Goal: Task Accomplishment & Management: Complete application form

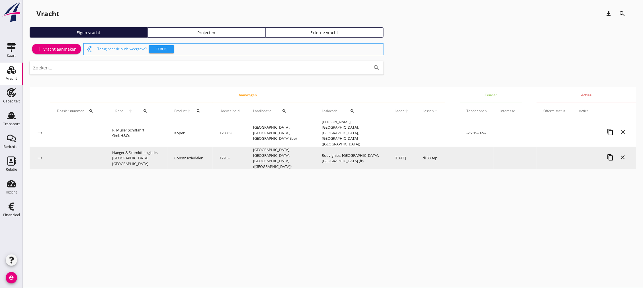
click at [40, 155] on icon "arrow_right_alt" at bounding box center [39, 158] width 7 height 7
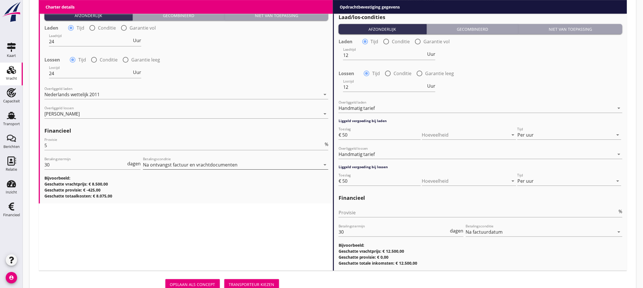
scroll to position [622, 0]
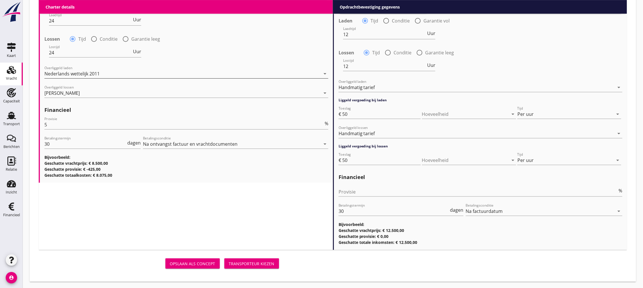
click at [229, 75] on div "Nederlands wettelijk 2011" at bounding box center [182, 73] width 276 height 9
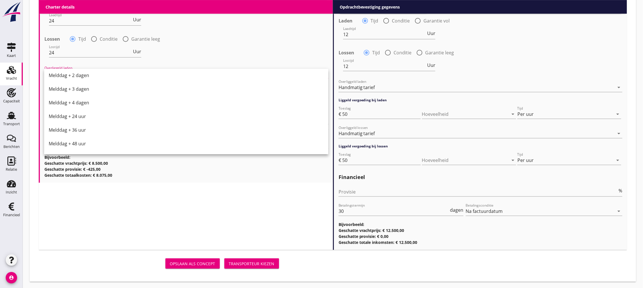
scroll to position [288, 0]
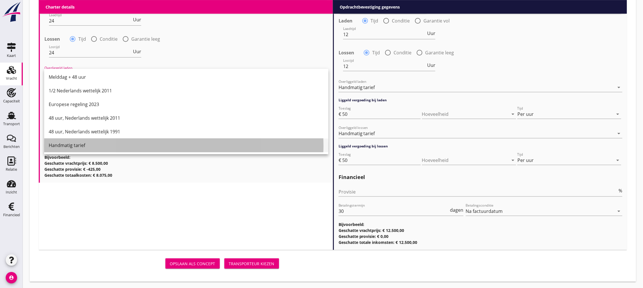
click at [147, 142] on div "Handmatig tarief" at bounding box center [186, 145] width 275 height 7
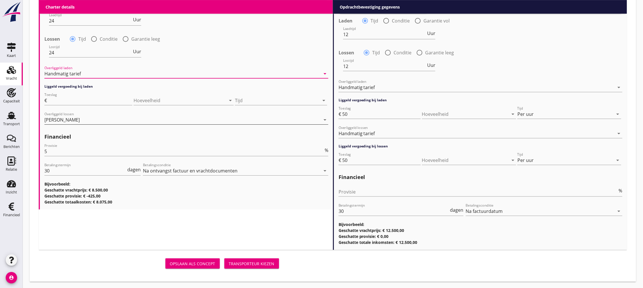
click at [101, 116] on div "[PERSON_NAME]" at bounding box center [182, 119] width 276 height 9
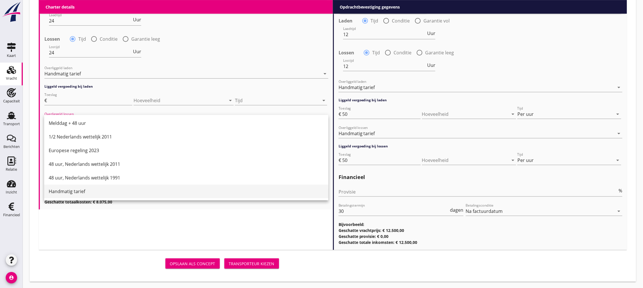
click at [70, 188] on div "Handmatig tarief" at bounding box center [186, 191] width 275 height 7
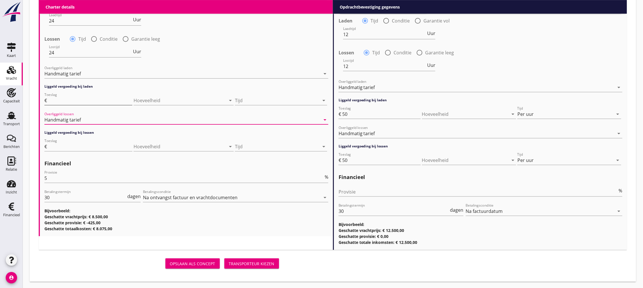
click at [77, 98] on input "Toeslag" at bounding box center [90, 100] width 84 height 9
click at [260, 103] on div at bounding box center [277, 100] width 84 height 9
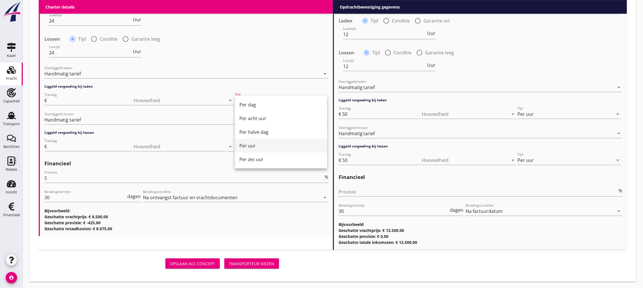
click at [269, 148] on div "Per uur" at bounding box center [281, 145] width 83 height 7
click at [269, 146] on div at bounding box center [277, 146] width 84 height 9
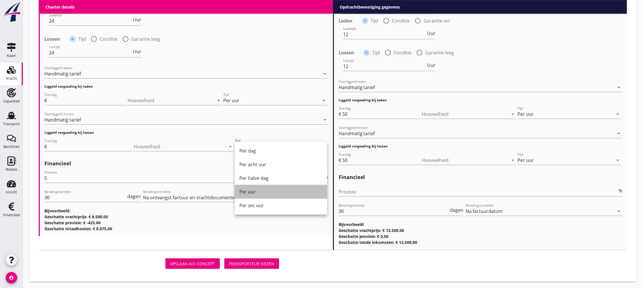
click at [261, 195] on div "Per uur" at bounding box center [281, 192] width 83 height 7
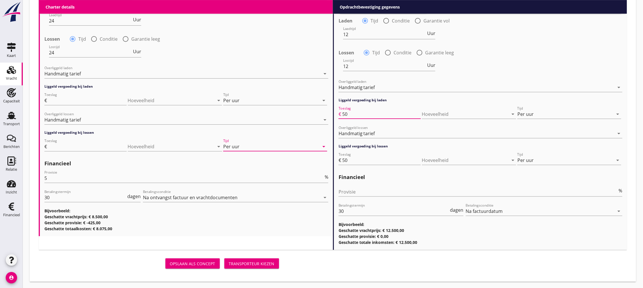
drag, startPoint x: 362, startPoint y: 116, endPoint x: 336, endPoint y: 115, distance: 25.9
type input "65"
drag, startPoint x: 361, startPoint y: 160, endPoint x: 336, endPoint y: 159, distance: 24.8
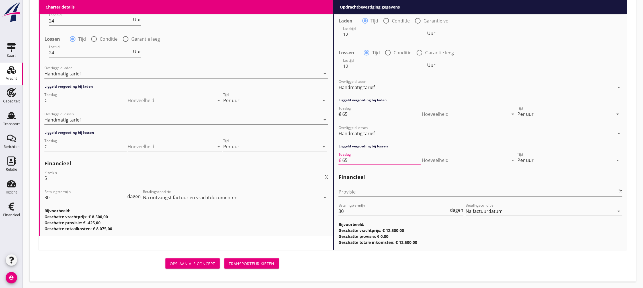
type input "65"
click at [99, 98] on input "Toeslag" at bounding box center [87, 100] width 79 height 9
type input "45"
click at [101, 143] on input "Toeslag" at bounding box center [87, 146] width 79 height 9
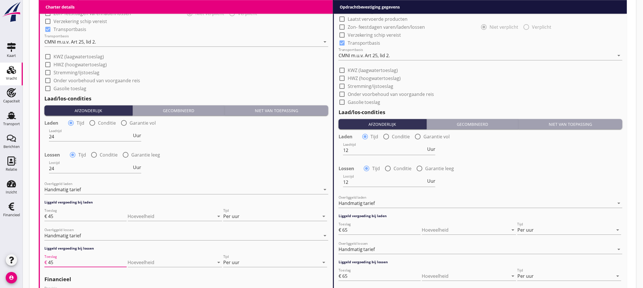
scroll to position [622, 0]
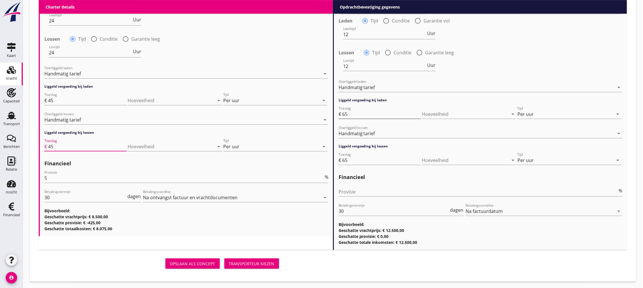
type input "45"
click at [348, 113] on input "65" at bounding box center [381, 114] width 79 height 9
click at [362, 160] on input "65" at bounding box center [381, 160] width 79 height 9
drag, startPoint x: 355, startPoint y: 158, endPoint x: 333, endPoint y: 162, distance: 22.2
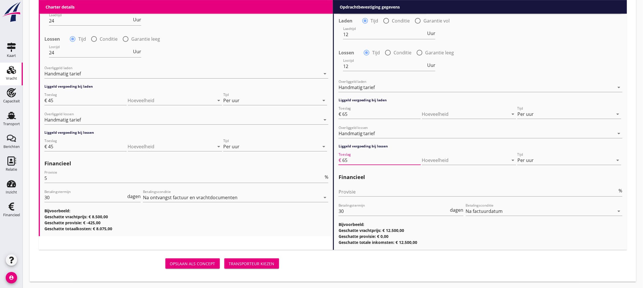
type input "50"
drag, startPoint x: 349, startPoint y: 117, endPoint x: 340, endPoint y: 118, distance: 8.6
click at [340, 118] on div "Toeslag € 65" at bounding box center [380, 114] width 82 height 9
type input "50"
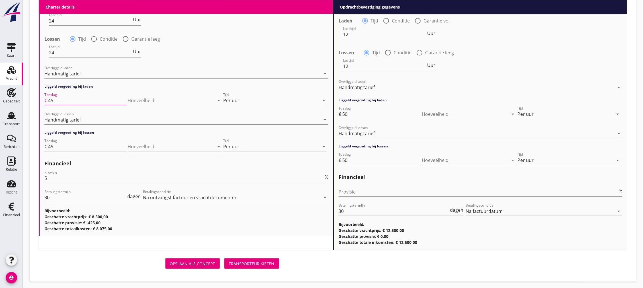
click at [58, 100] on input "45" at bounding box center [87, 100] width 79 height 9
type input "40"
click at [66, 142] on input "45" at bounding box center [87, 146] width 79 height 9
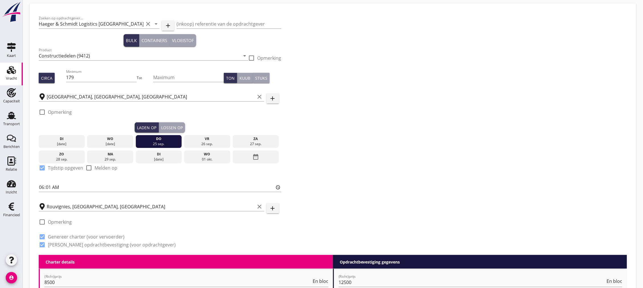
scroll to position [0, 0]
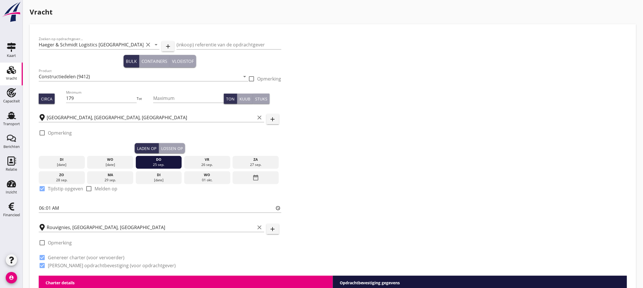
type input "40"
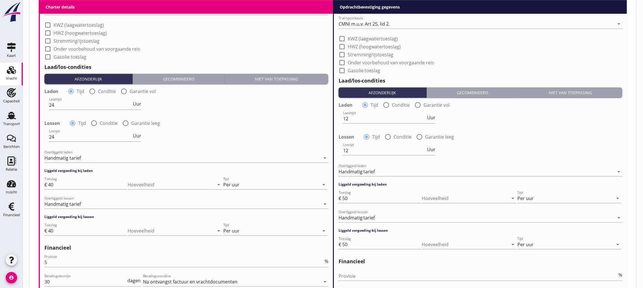
scroll to position [622, 0]
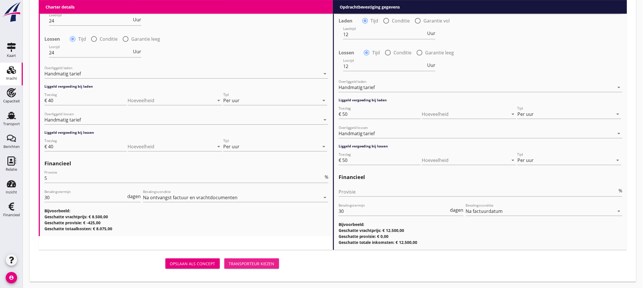
drag, startPoint x: 234, startPoint y: 264, endPoint x: 260, endPoint y: 110, distance: 156.0
click at [234, 264] on div "Transporteur kiezen" at bounding box center [252, 264] width 46 height 6
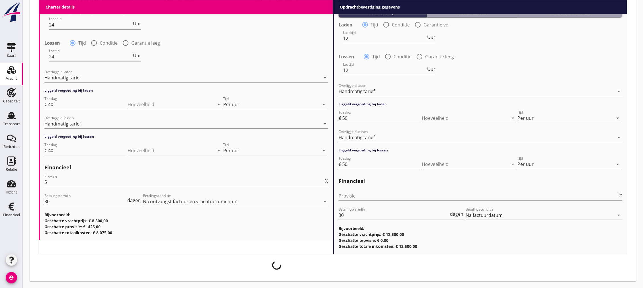
scroll to position [618, 0]
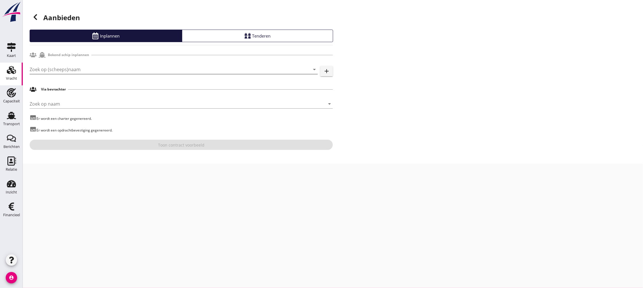
click at [201, 69] on input "Zoek op (scheeps)naam" at bounding box center [166, 69] width 272 height 9
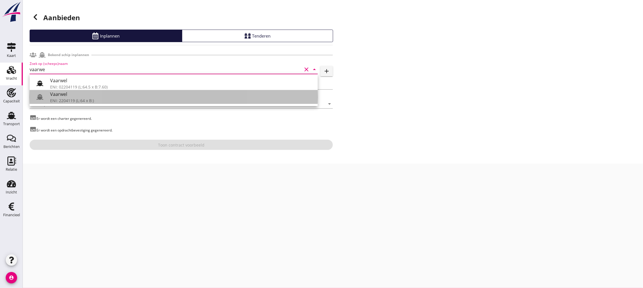
click at [67, 96] on div "Vaarwel" at bounding box center [181, 94] width 263 height 7
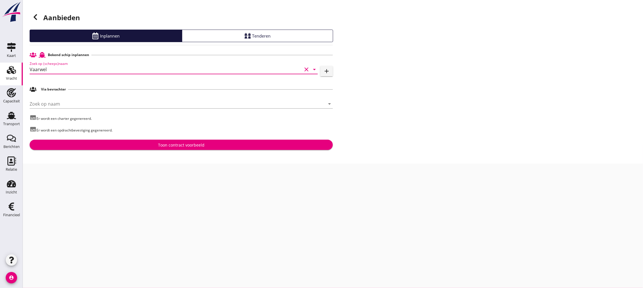
type input "Vaarwel"
click at [155, 141] on button "Toon contract voorbeeld" at bounding box center [181, 145] width 303 height 10
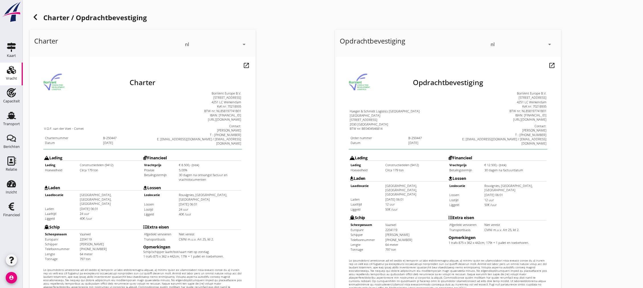
click at [36, 16] on icon at bounding box center [35, 17] width 7 height 7
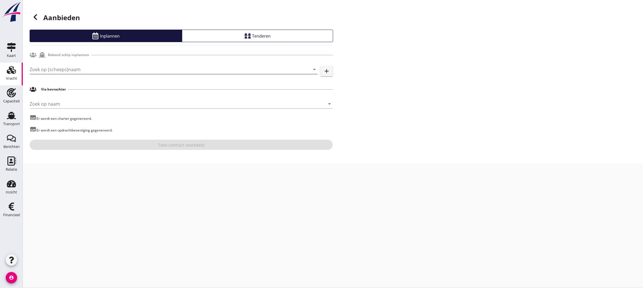
click at [96, 68] on input "Zoek op (scheeps)naam" at bounding box center [166, 69] width 272 height 9
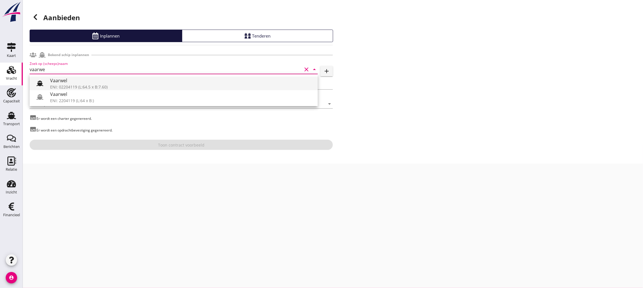
click at [101, 82] on div "Vaarwel" at bounding box center [181, 80] width 263 height 7
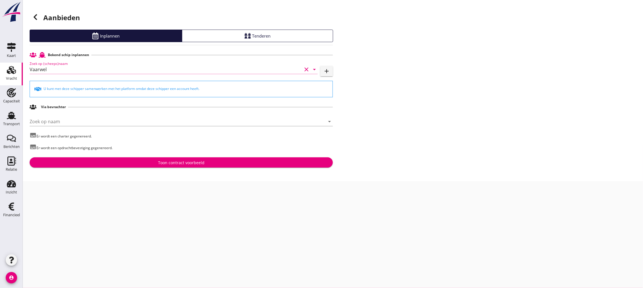
type input "Vaarwel"
click at [161, 161] on div "Toon contract voorbeeld" at bounding box center [181, 163] width 46 height 6
